Goal: Task Accomplishment & Management: Manage account settings

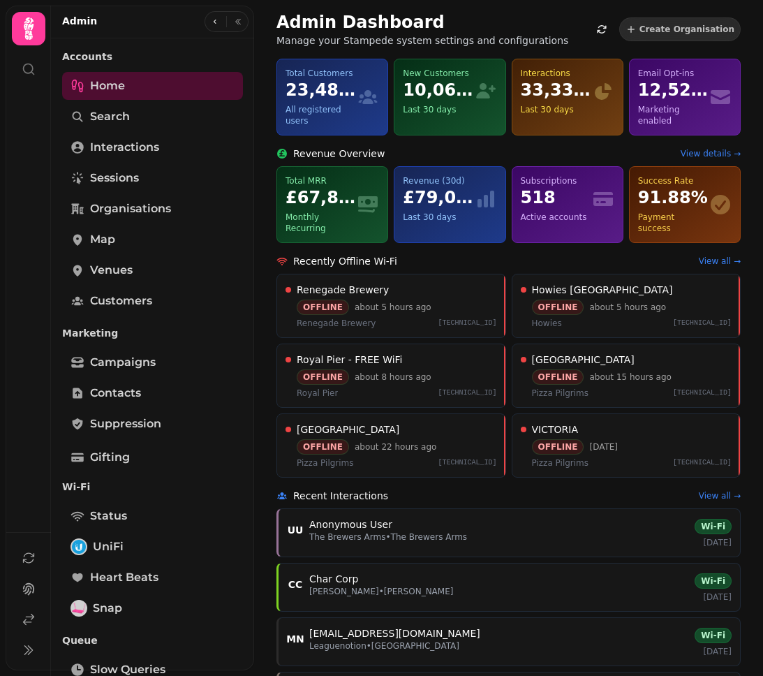
click at [153, 30] on div "Admin" at bounding box center [152, 22] width 203 height 33
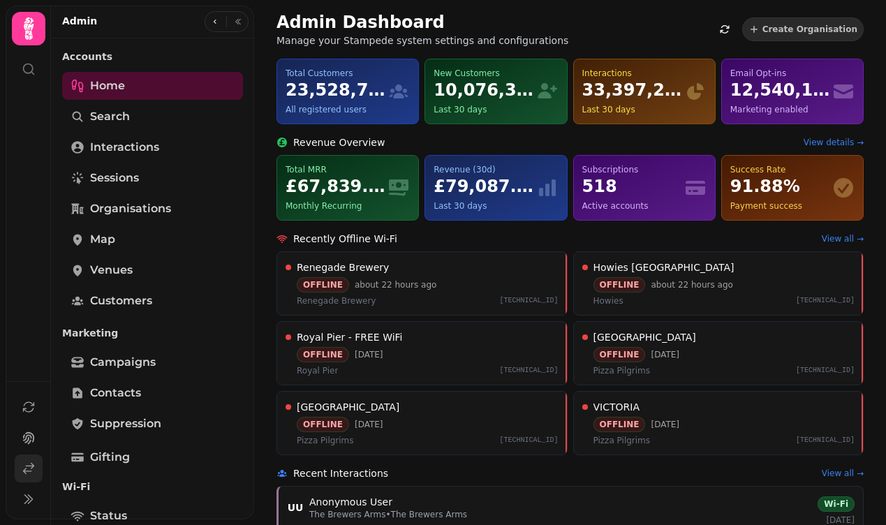
click at [31, 469] on icon at bounding box center [29, 469] width 10 height 10
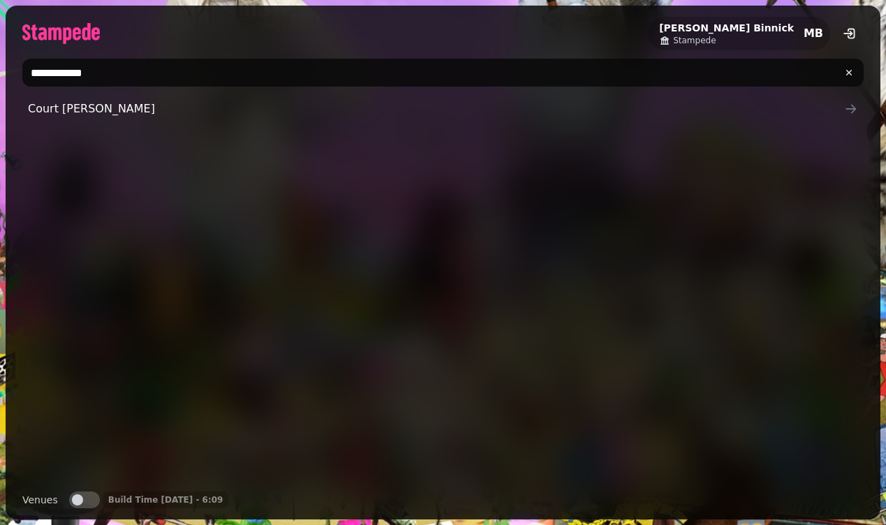
drag, startPoint x: 320, startPoint y: 73, endPoint x: -15, endPoint y: 55, distance: 336.3
click at [0, 55] on html "**********" at bounding box center [443, 262] width 886 height 525
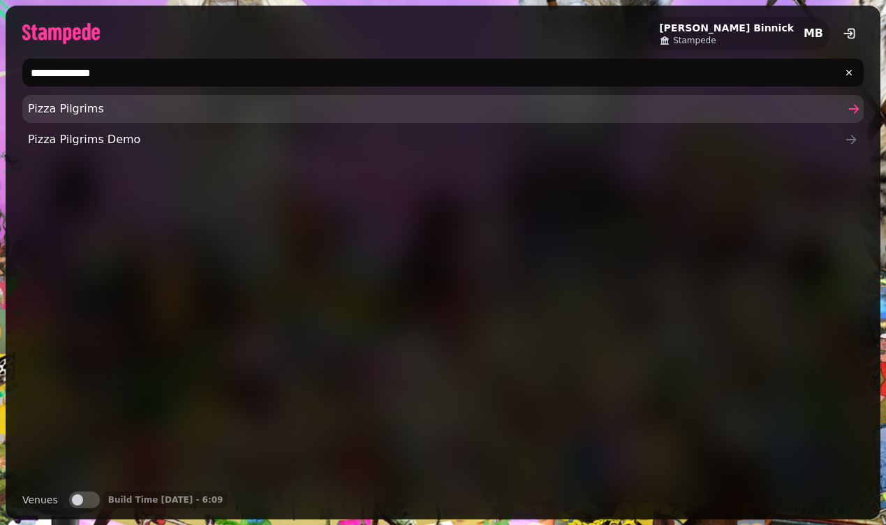
type input "**********"
click at [66, 109] on span "Pizza Pilgrims" at bounding box center [436, 109] width 816 height 17
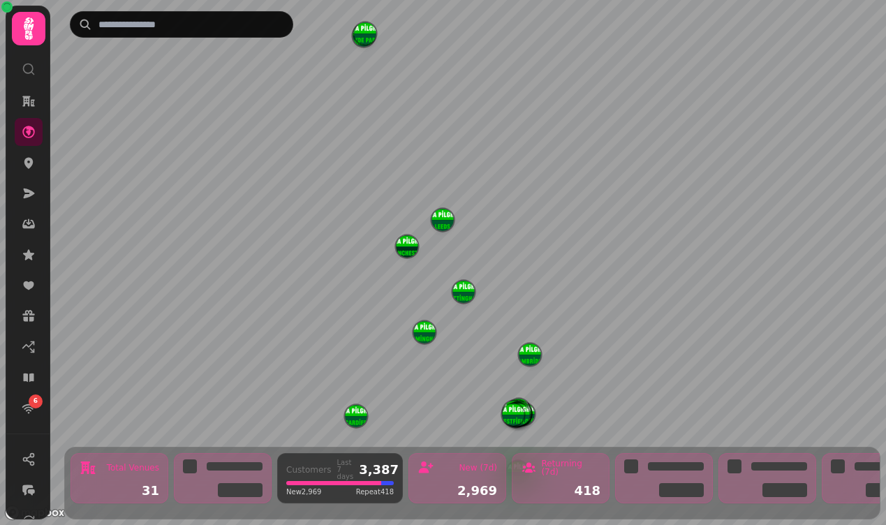
click at [27, 36] on icon at bounding box center [29, 28] width 10 height 22
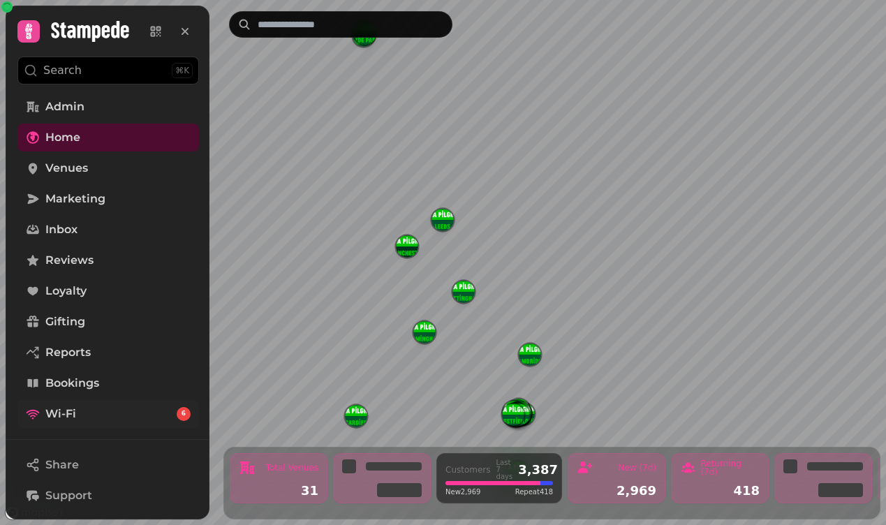
click at [90, 423] on link "Wi-Fi 6" at bounding box center [108, 414] width 182 height 28
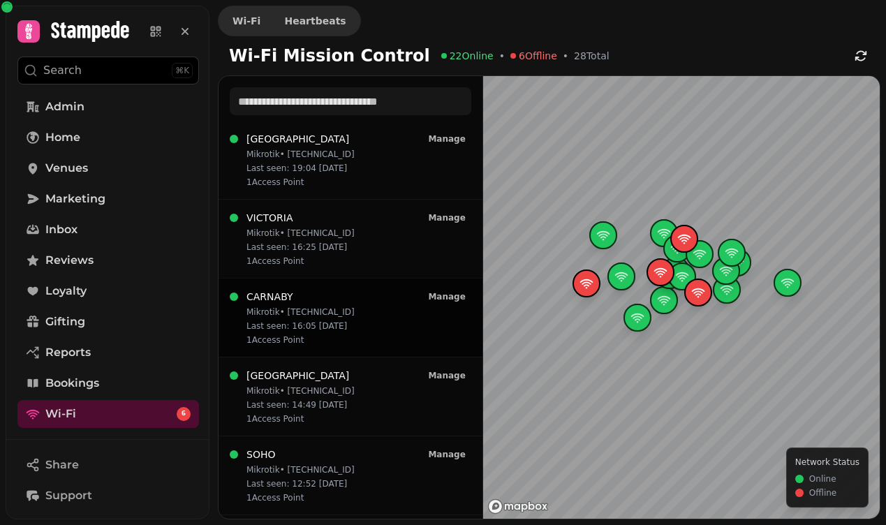
scroll to position [79, 0]
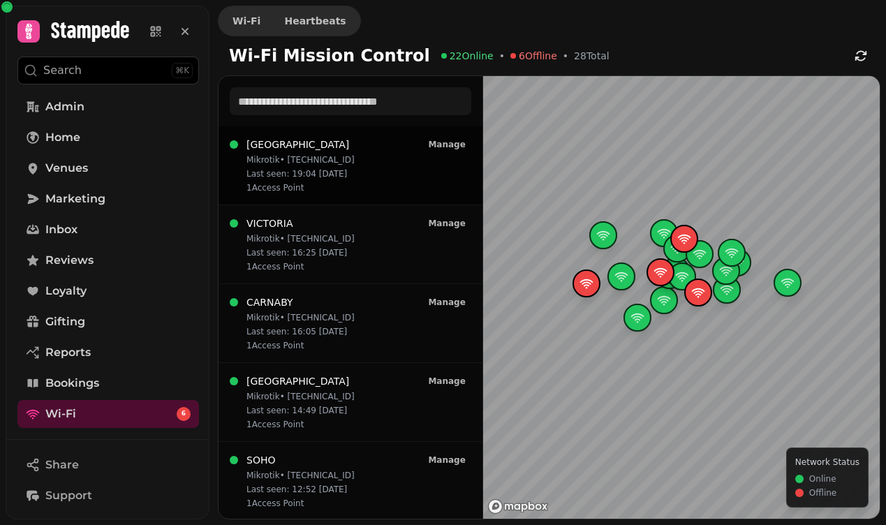
click at [287, 184] on p "1 Access Point" at bounding box center [300, 187] width 108 height 11
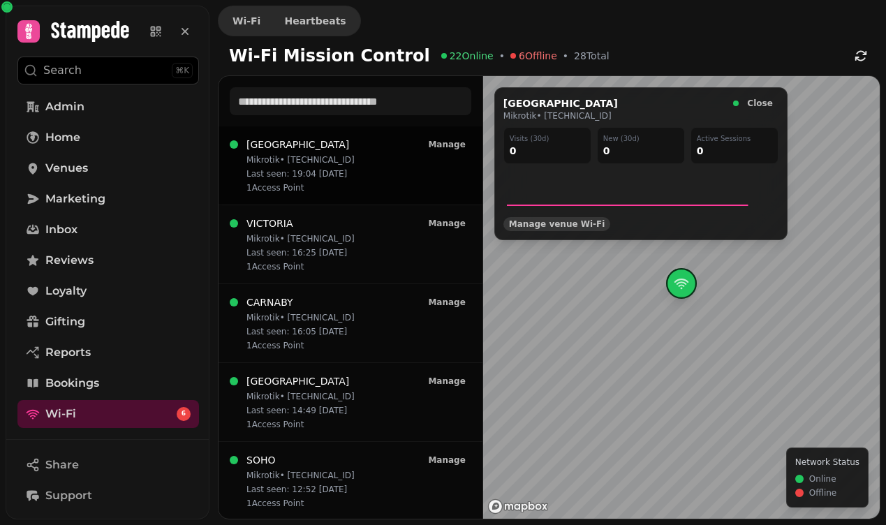
click at [533, 223] on span "Manage venue Wi‑Fi" at bounding box center [557, 224] width 96 height 8
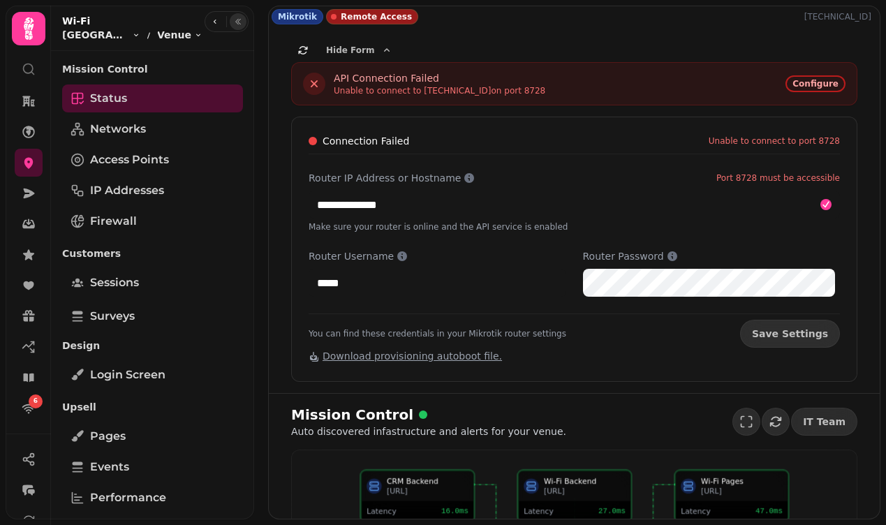
click at [237, 24] on icon "button" at bounding box center [238, 22] width 5 height 6
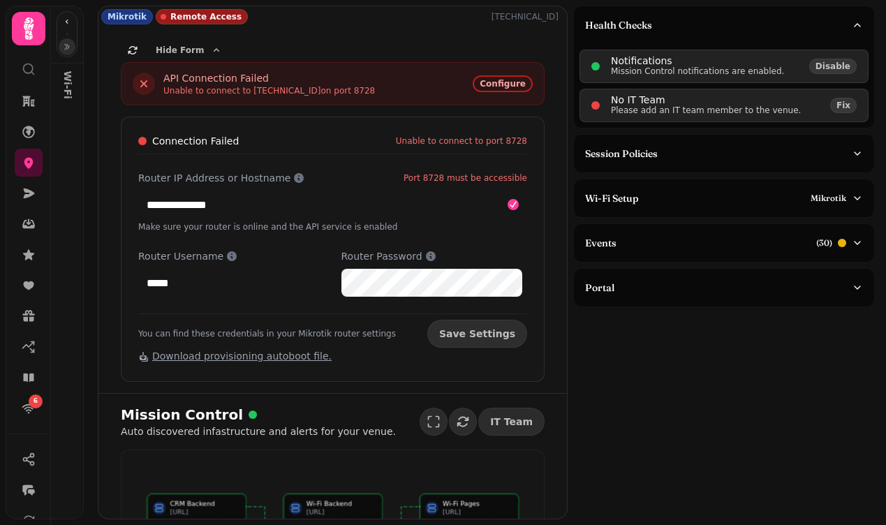
click at [808, 267] on div "Health Checks Notifications Mission Control notifications are enabled. Disable …" at bounding box center [729, 262] width 313 height 525
click at [807, 251] on button "Events ( 30 )" at bounding box center [724, 243] width 300 height 38
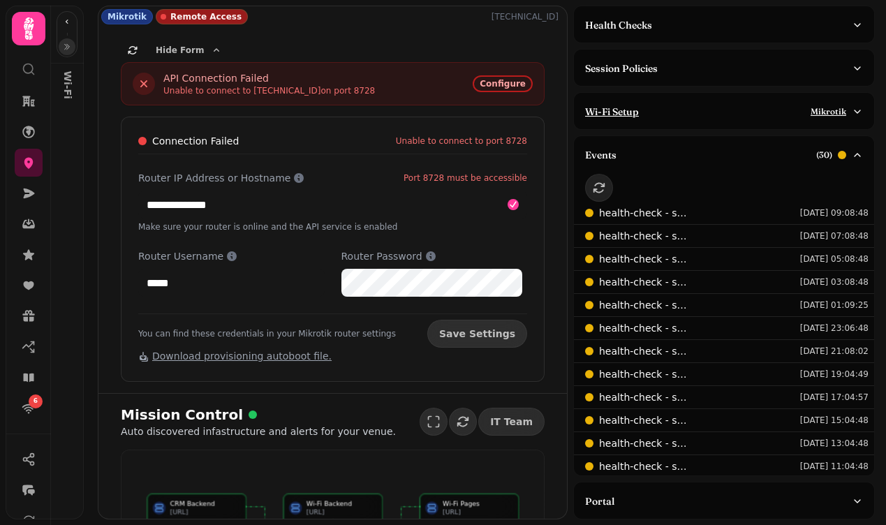
click at [753, 107] on div "Wi-Fi Setup Mikrotik" at bounding box center [718, 112] width 267 height 14
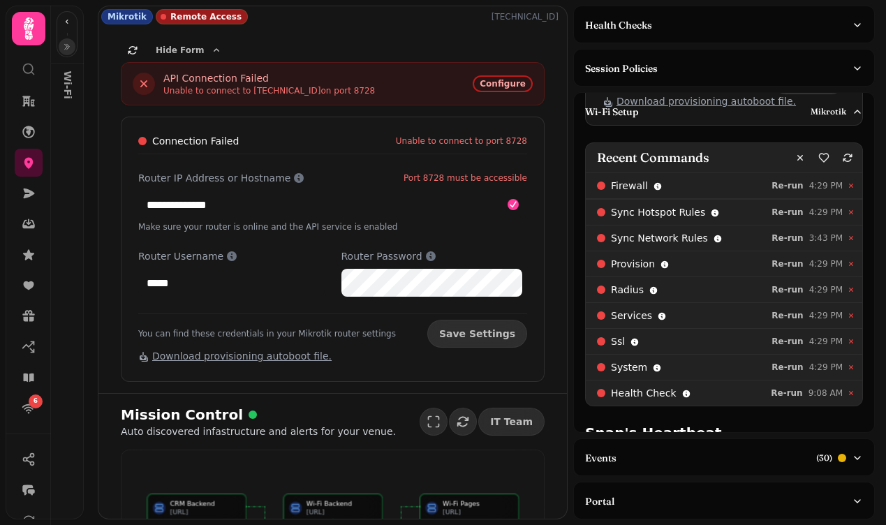
scroll to position [441, 0]
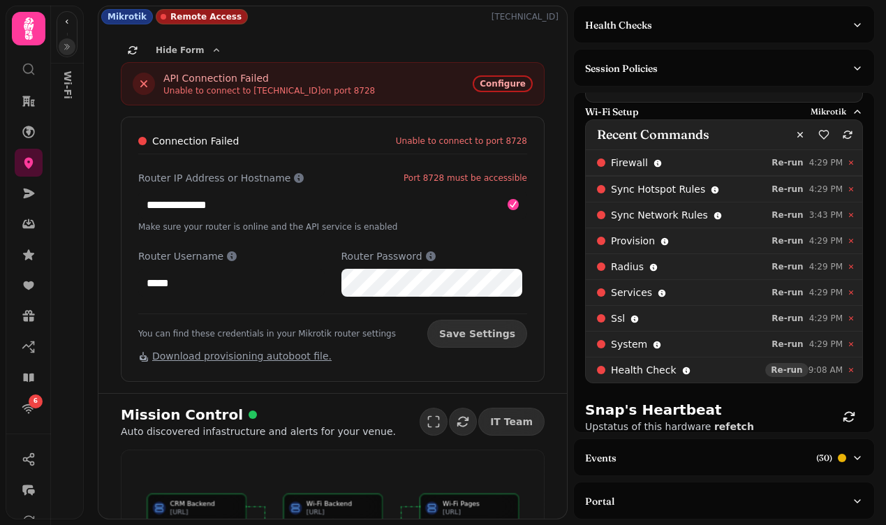
click at [771, 369] on span "Re-run" at bounding box center [786, 370] width 31 height 8
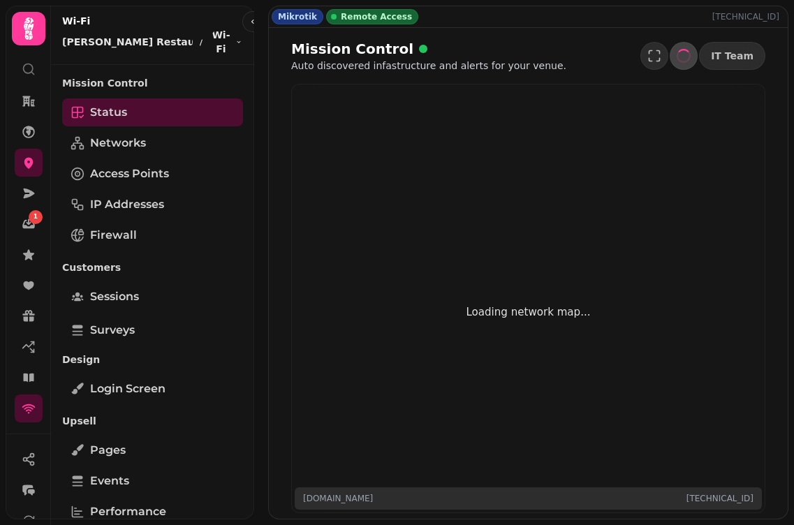
click at [272, 23] on icon "button" at bounding box center [276, 21] width 8 height 8
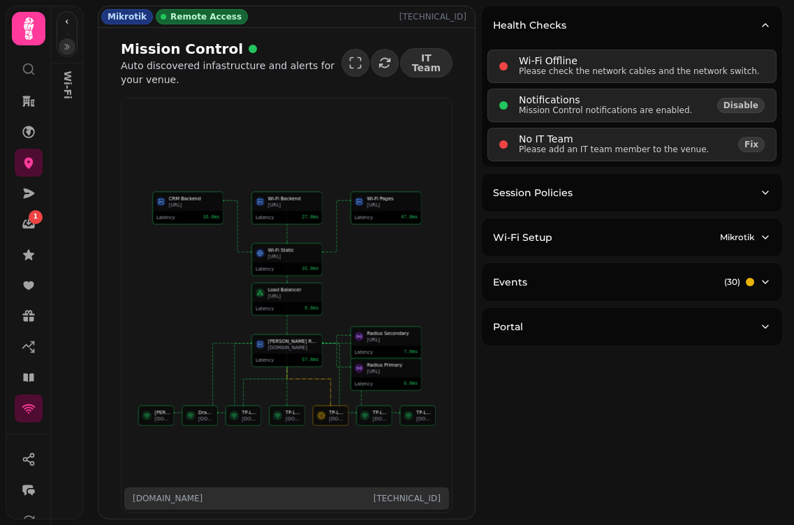
click at [65, 46] on icon "button" at bounding box center [67, 47] width 8 height 8
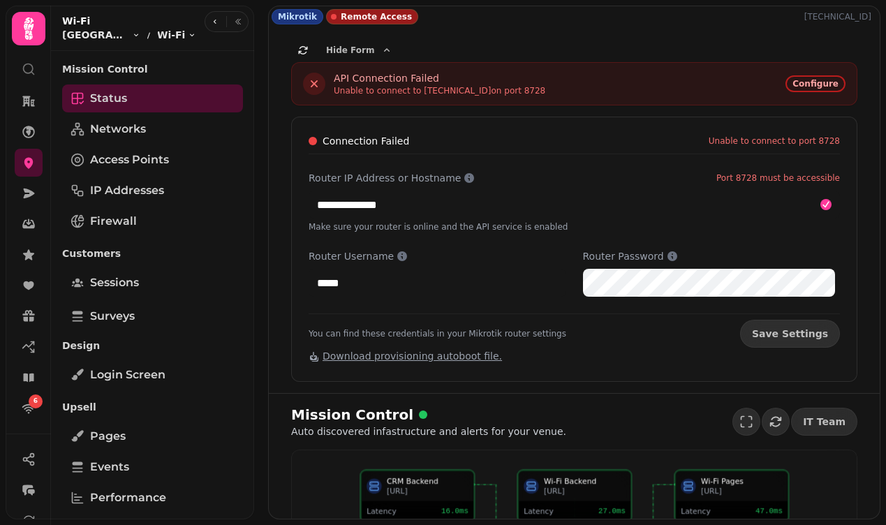
click at [589, 29] on div "**********" at bounding box center [574, 210] width 611 height 366
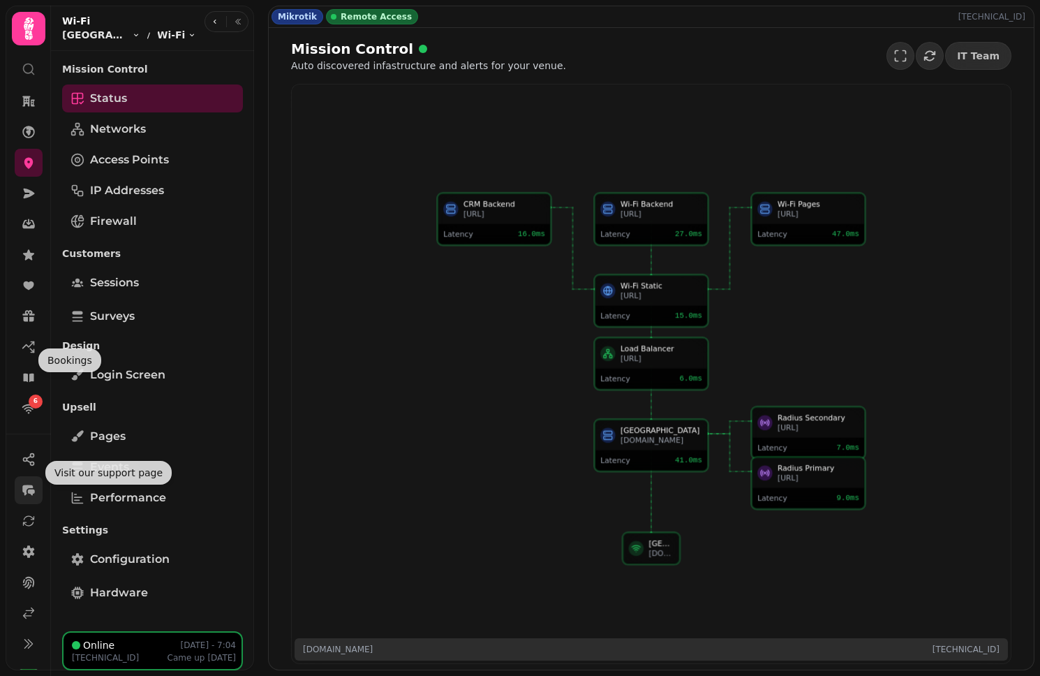
scroll to position [33, 0]
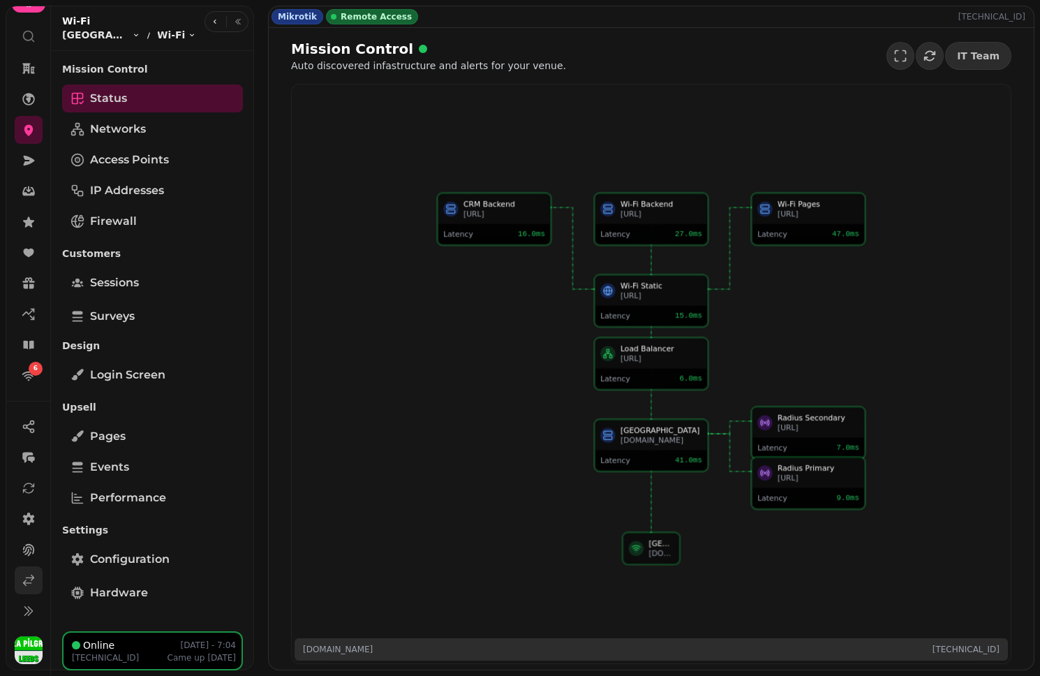
click at [17, 585] on link at bounding box center [29, 580] width 28 height 28
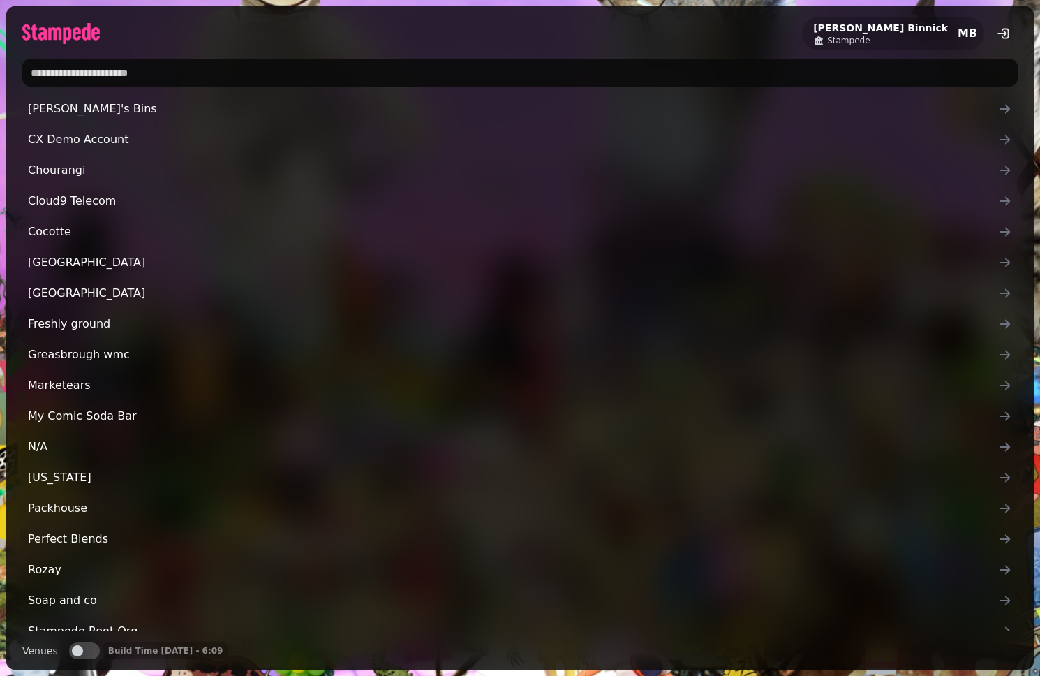
click at [177, 79] on input "text" at bounding box center [520, 73] width 996 height 28
type input "*"
type input "******"
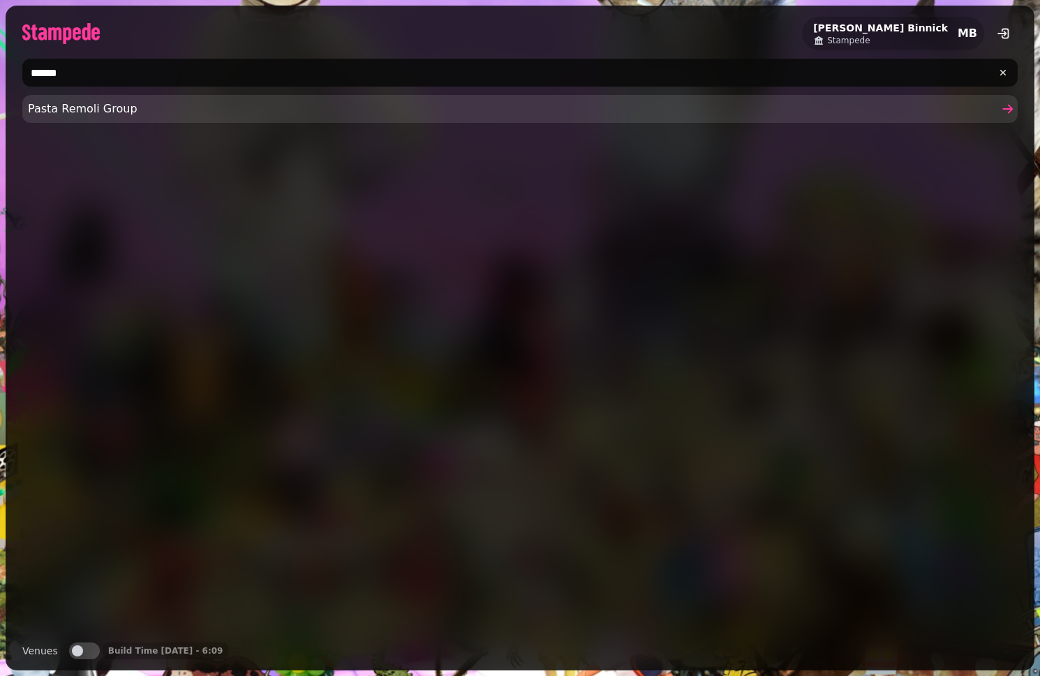
click at [115, 110] on span "Pasta Remoli Group" at bounding box center [513, 109] width 971 height 17
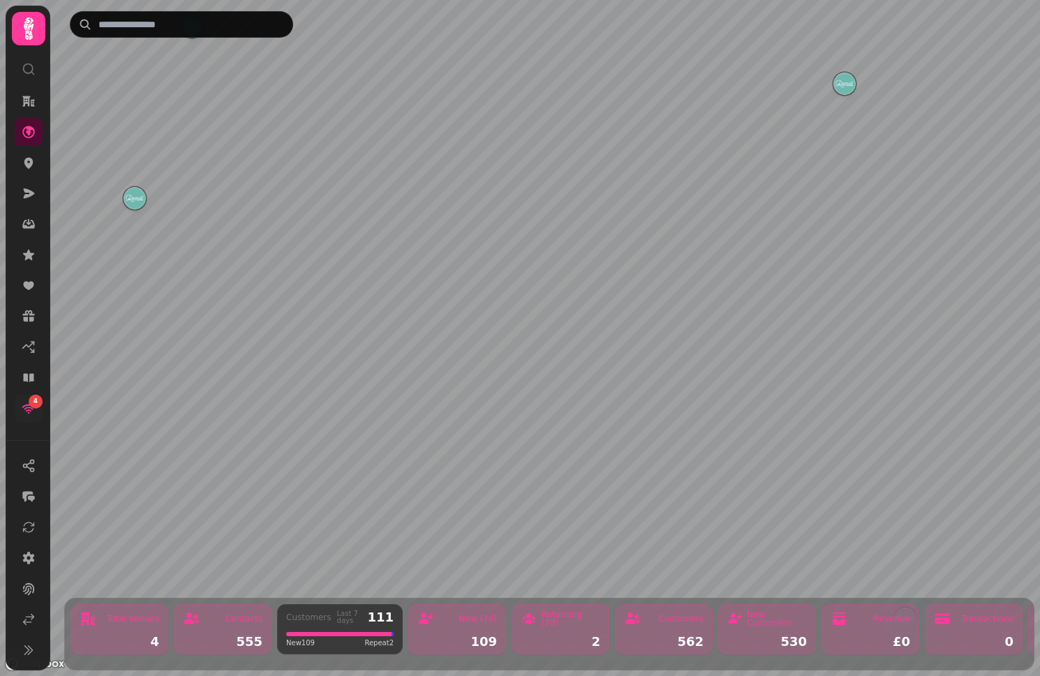
click at [36, 404] on span "4" at bounding box center [36, 402] width 4 height 10
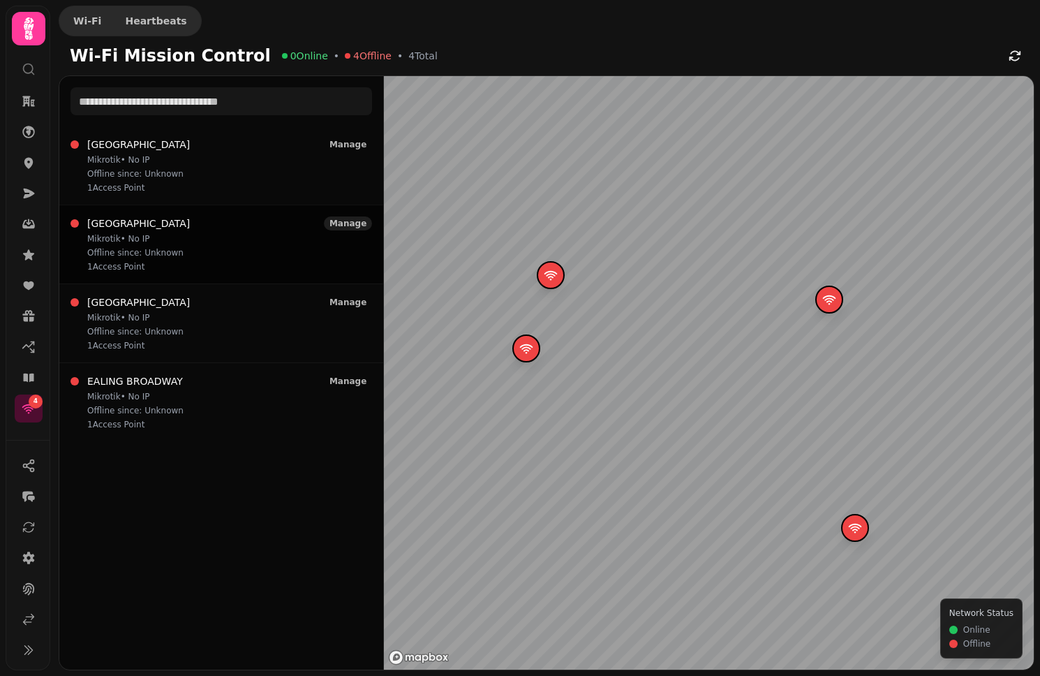
click at [357, 218] on button "Manage" at bounding box center [348, 223] width 48 height 14
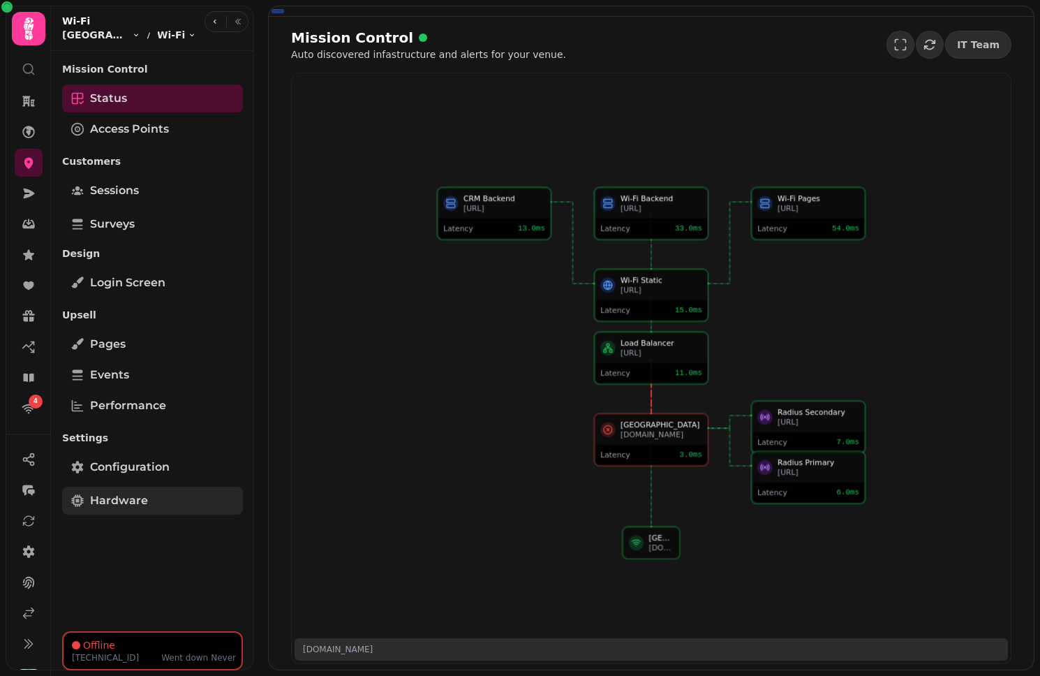
click at [154, 496] on link "Hardware" at bounding box center [152, 501] width 181 height 28
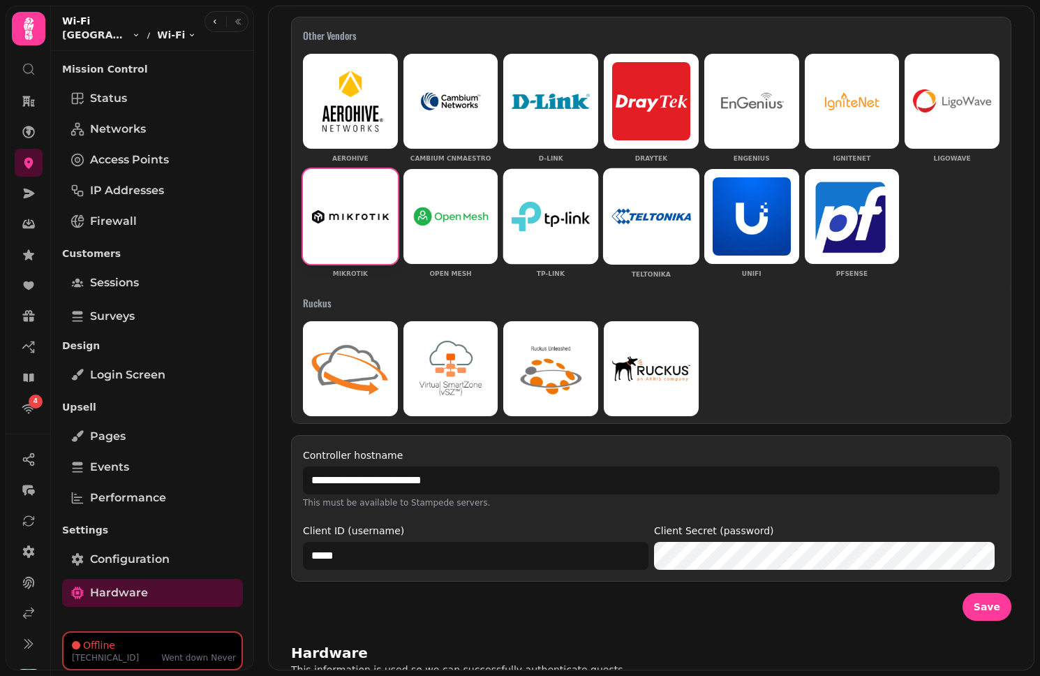
scroll to position [6, 0]
click at [531, 209] on img at bounding box center [551, 216] width 78 height 29
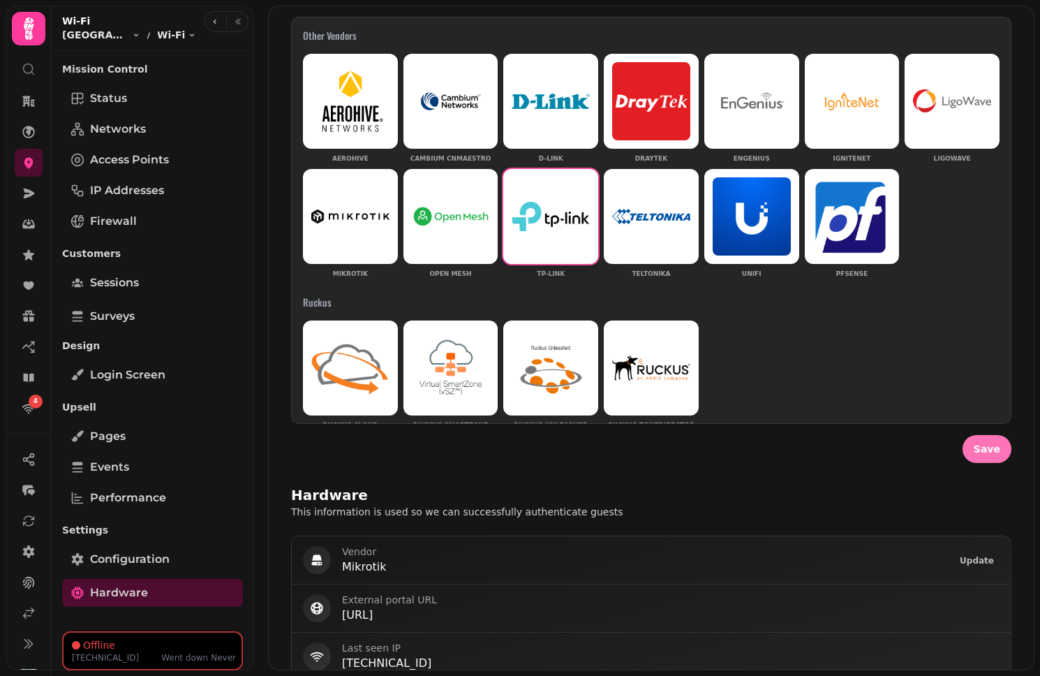
click at [762, 444] on span "Save" at bounding box center [987, 449] width 27 height 10
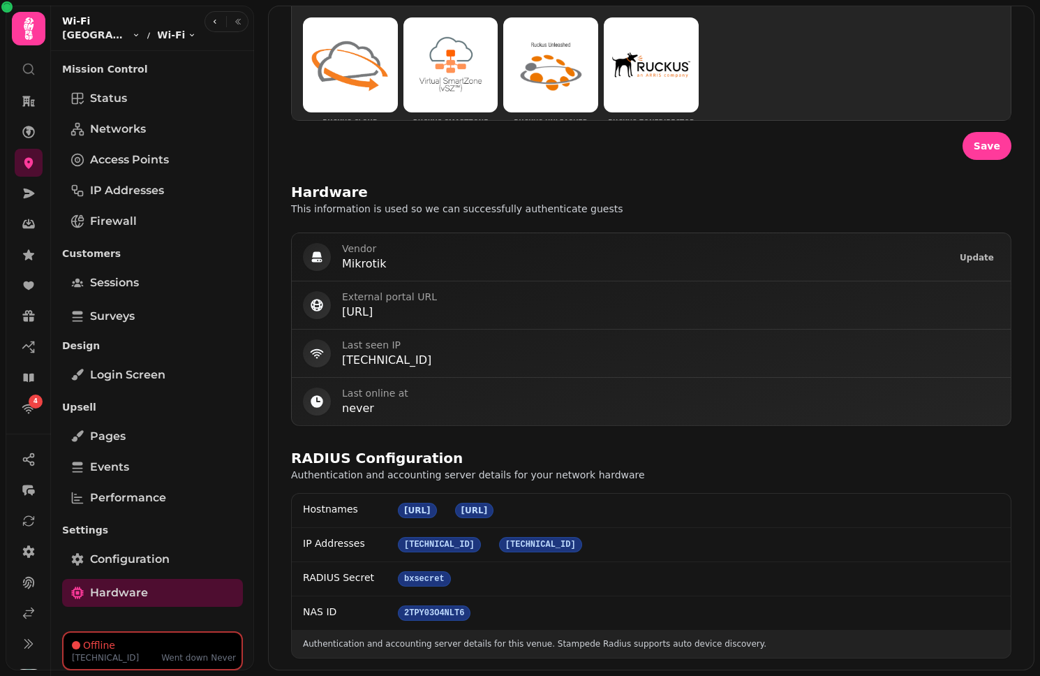
scroll to position [430, 0]
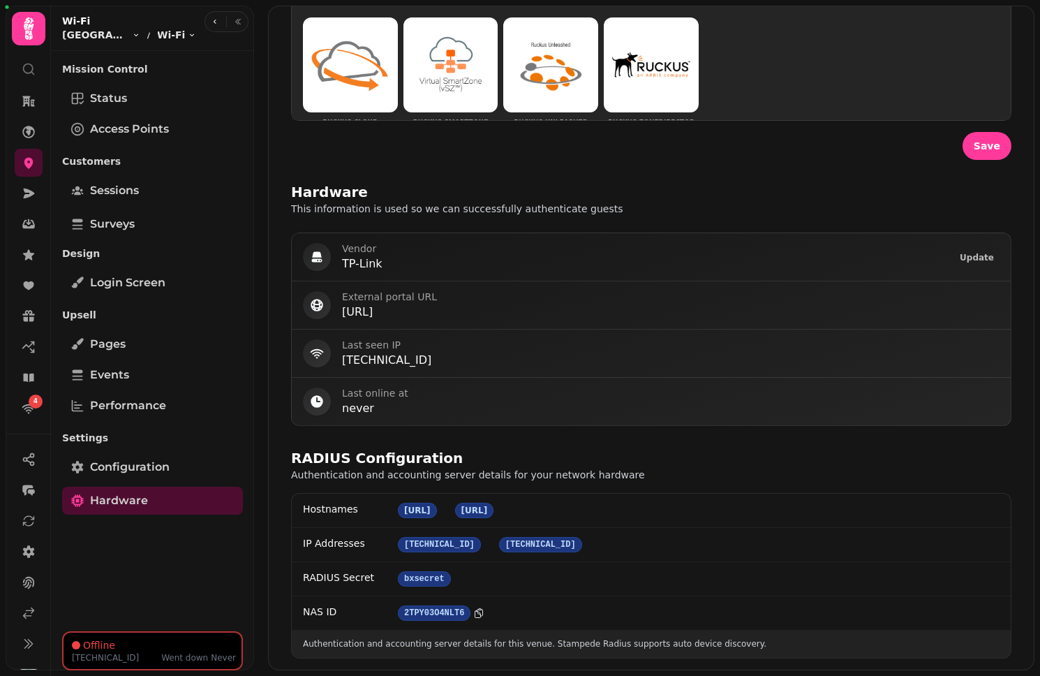
click at [480, 612] on icon at bounding box center [478, 612] width 11 height 11
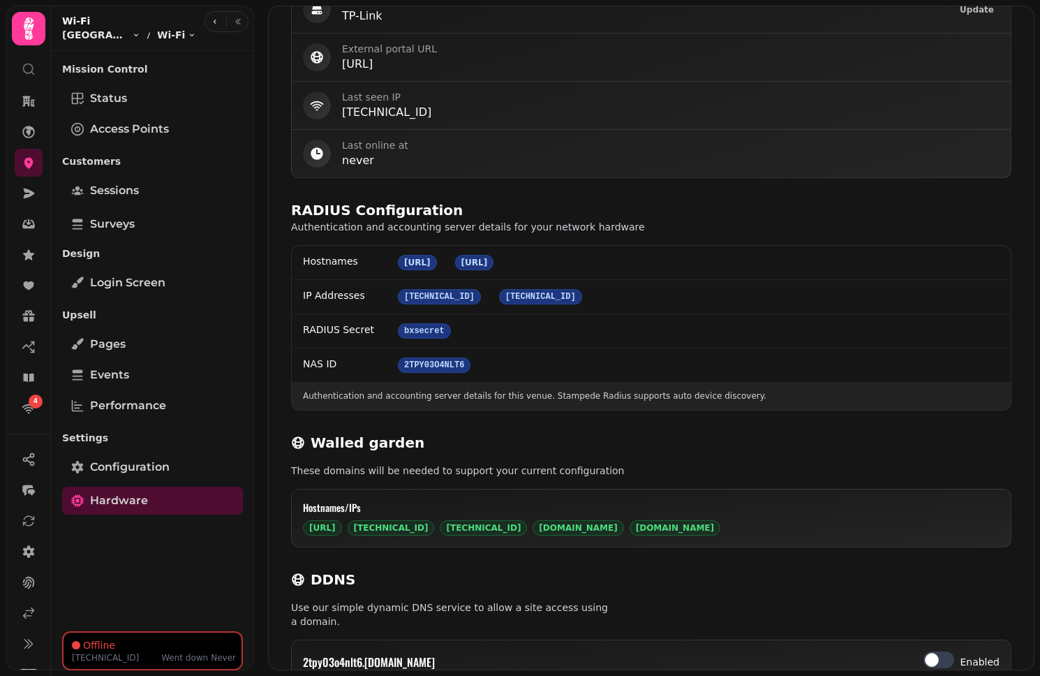
scroll to position [690, 0]
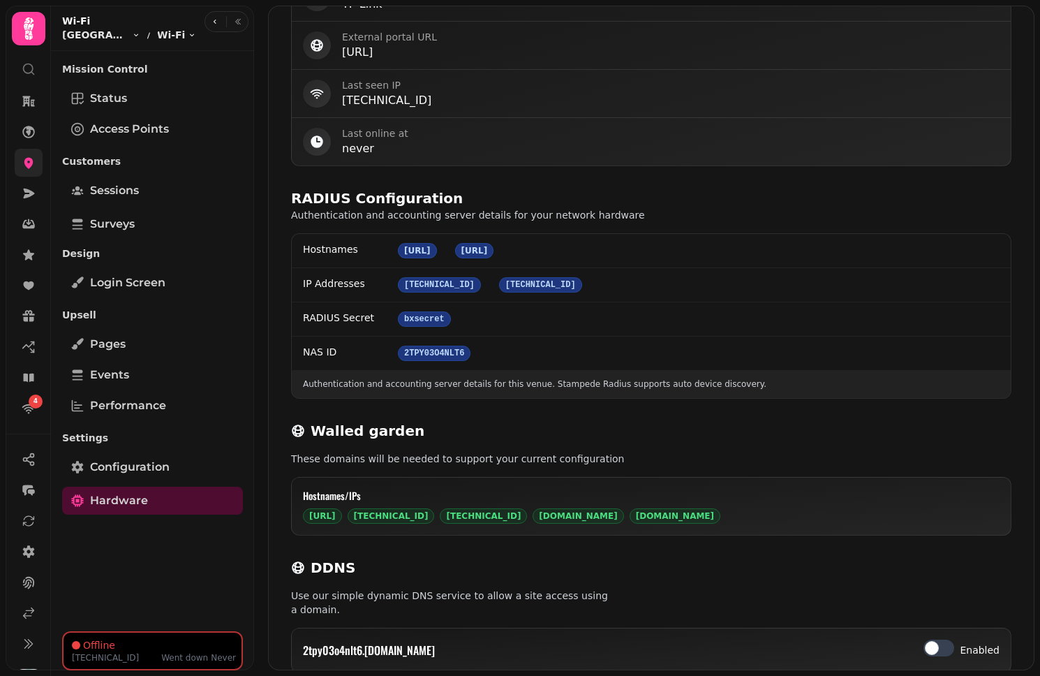
click at [29, 160] on icon at bounding box center [28, 163] width 9 height 11
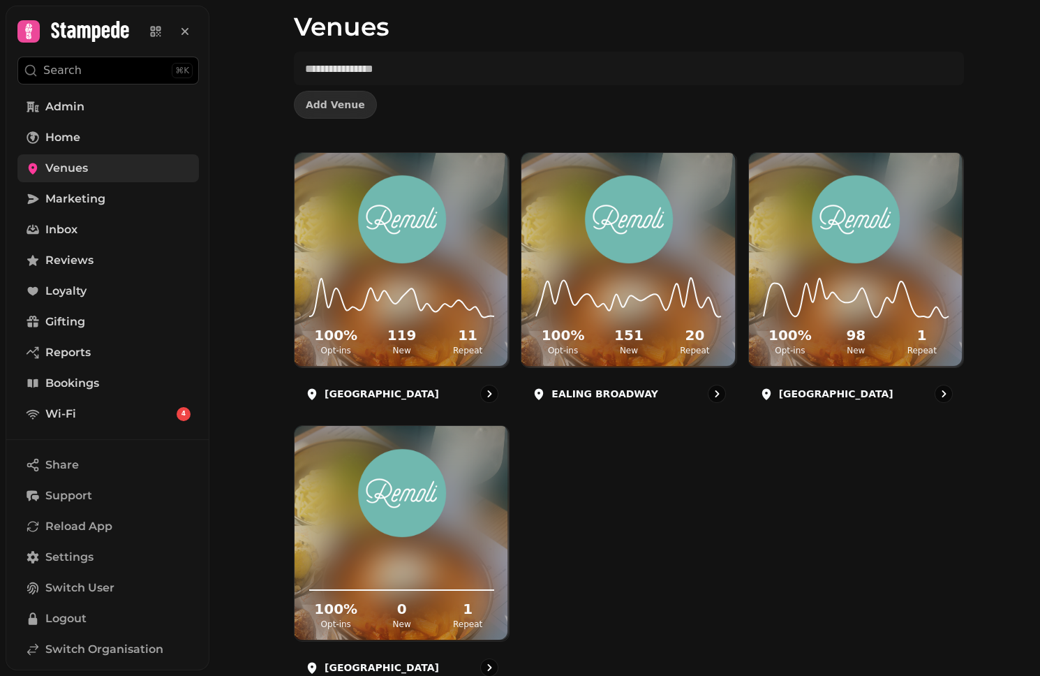
scroll to position [99, 0]
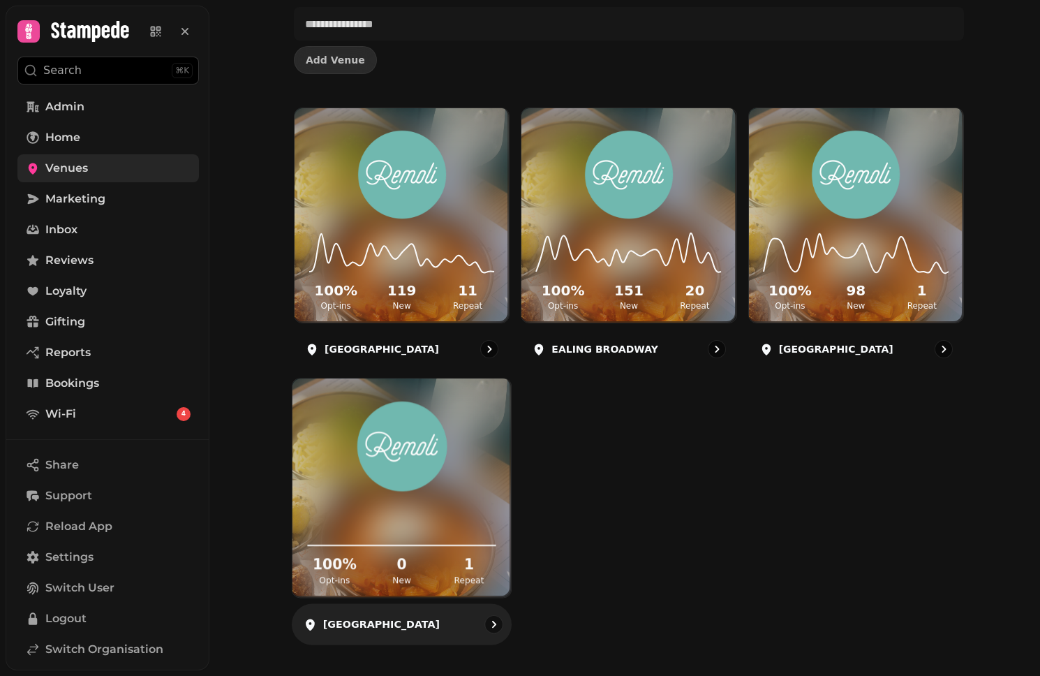
click at [403, 593] on div "100 % Opt-ins 0 New 1 Repeat" at bounding box center [402, 544] width 219 height 105
